Goal: Obtain resource: Obtain resource

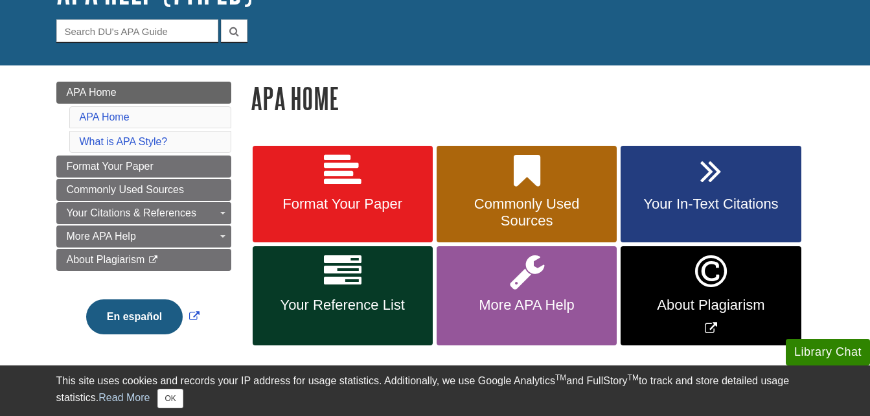
scroll to position [113, 0]
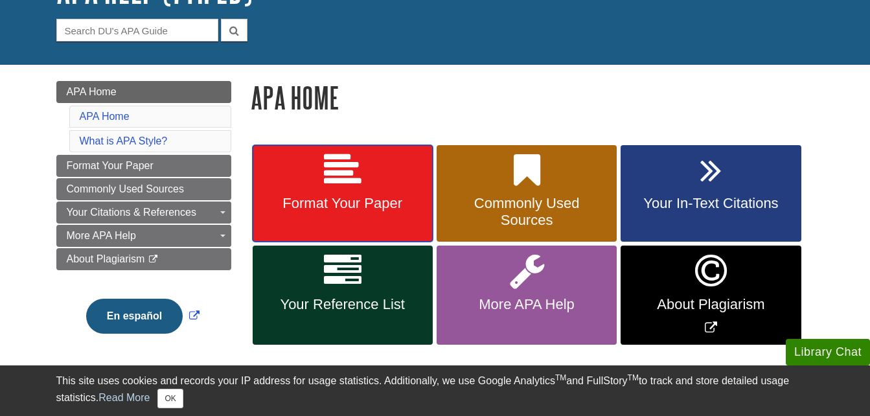
click at [364, 202] on span "Format Your Paper" at bounding box center [342, 203] width 161 height 17
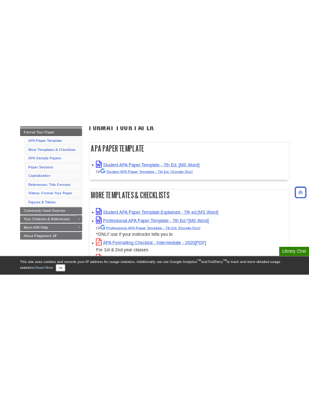
scroll to position [213, 0]
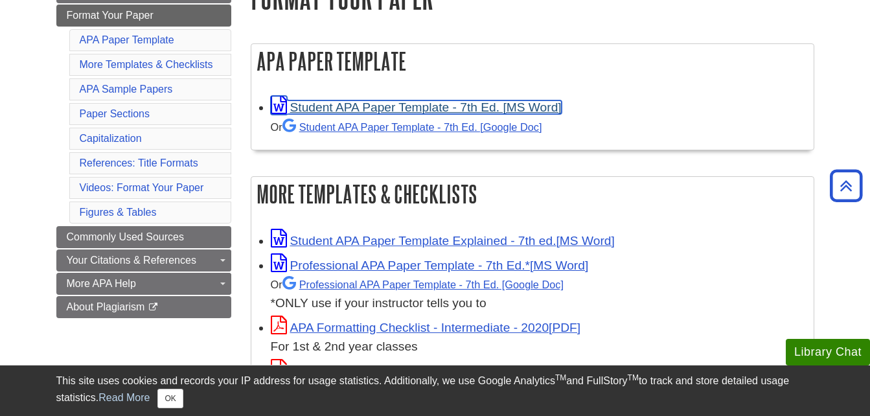
click at [376, 104] on link "Student APA Paper Template - 7th Ed. [MS Word]" at bounding box center [416, 107] width 291 height 14
click at [516, 109] on link "Student APA Paper Template - 7th Ed. [MS Word]" at bounding box center [416, 107] width 291 height 14
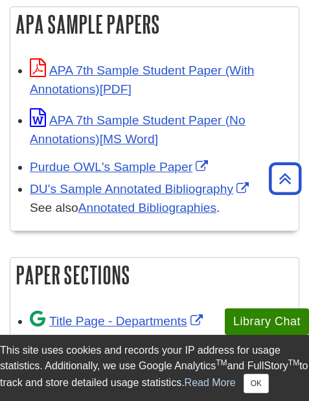
scroll to position [1147, 0]
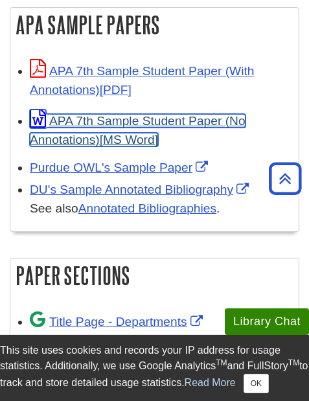
click at [99, 137] on link "APA 7th Sample Student Paper (No Annotations)" at bounding box center [138, 130] width 216 height 32
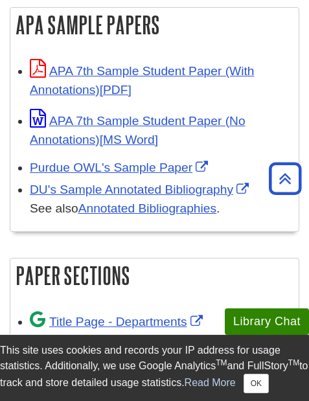
click at [41, 183] on div "DU's Sample Annotated Bibliography See also Annotated Bibliographies ." at bounding box center [161, 200] width 262 height 38
